Goal: Information Seeking & Learning: Learn about a topic

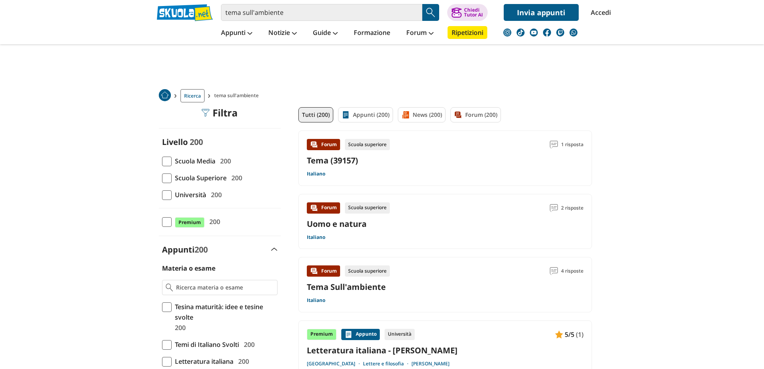
click at [167, 178] on span at bounding box center [167, 178] width 10 height 10
click at [162, 178] on input "Scuola Superiore 200" at bounding box center [162, 178] width 0 height 0
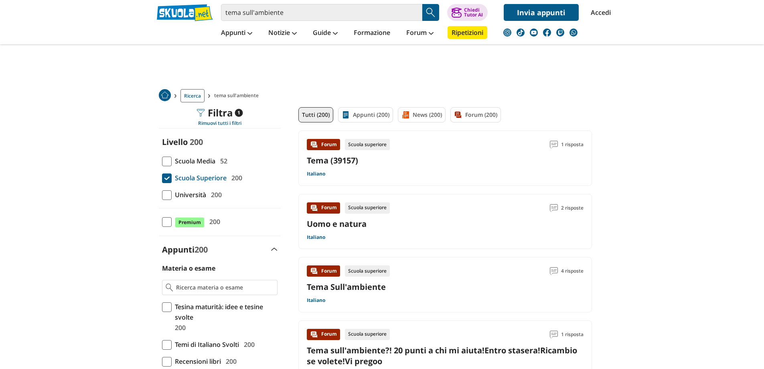
scroll to position [80, 0]
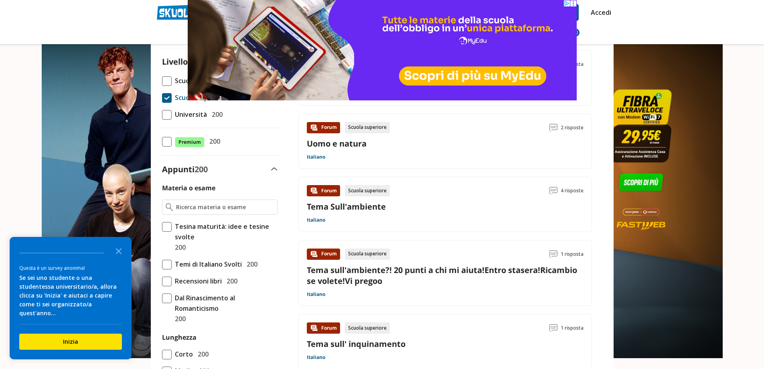
click at [372, 272] on link "Tema sull'ambiente?! 20 punti a chi mi aiuta!Entro stasera!Ricambio se volete!V…" at bounding box center [442, 275] width 270 height 22
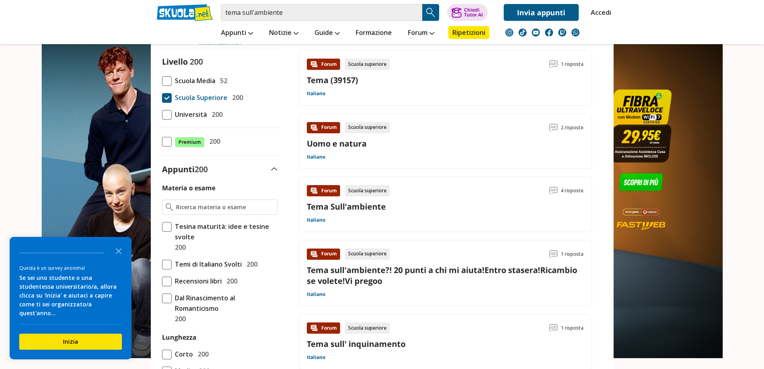
click at [361, 206] on link "Tema Sull'ambiente" at bounding box center [346, 206] width 79 height 11
click at [241, 12] on input "tema sull'ambiente" at bounding box center [321, 12] width 201 height 17
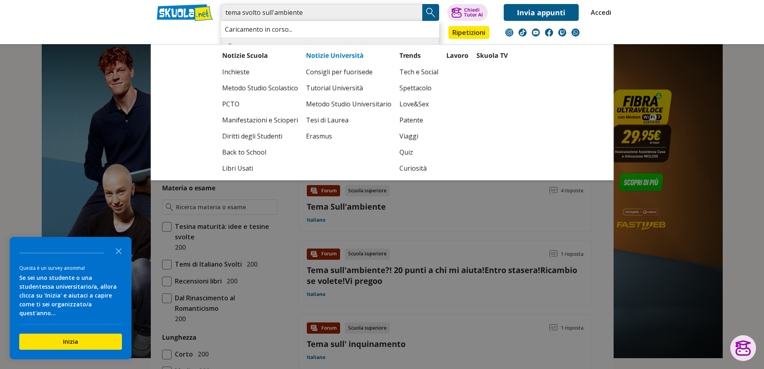
type input "tema svolto sull'ambiente"
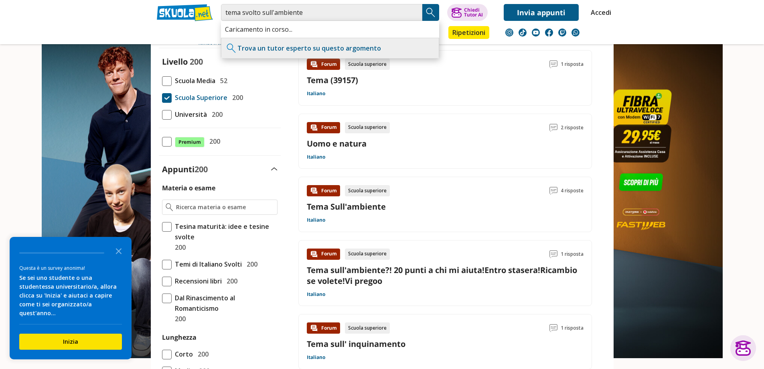
click at [433, 10] on img "Search Button" at bounding box center [431, 12] width 12 height 12
